Goal: Transaction & Acquisition: Purchase product/service

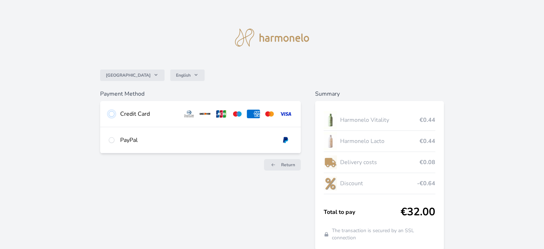
click at [112, 114] on input "radio" at bounding box center [112, 114] width 6 height 6
radio input "true"
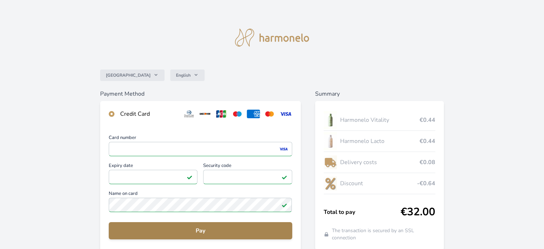
click at [215, 230] on span "Pay" at bounding box center [201, 230] width 172 height 9
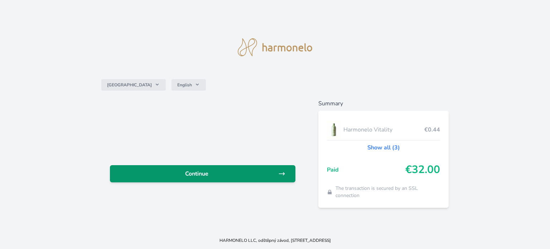
click at [219, 175] on span "Continue" at bounding box center [197, 173] width 162 height 9
